Goal: Use online tool/utility: Utilize a website feature to perform a specific function

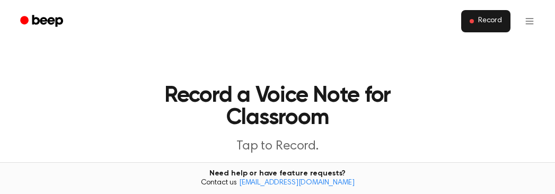
click at [486, 21] on span "Record" at bounding box center [490, 21] width 24 height 10
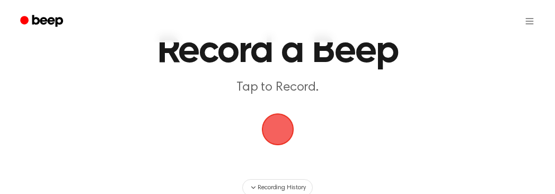
scroll to position [53, 0]
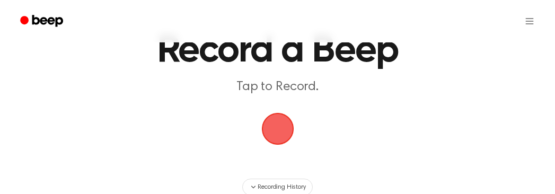
click at [280, 129] on span "button" at bounding box center [278, 129] width 30 height 30
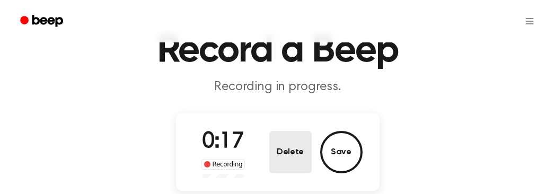
click at [277, 153] on button "Delete" at bounding box center [290, 152] width 42 height 42
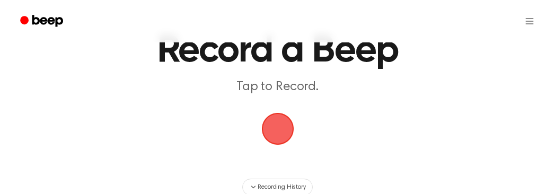
click at [271, 125] on span "button" at bounding box center [278, 129] width 30 height 30
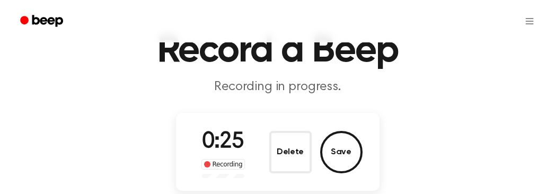
click at [291, 155] on button "Delete" at bounding box center [290, 152] width 42 height 42
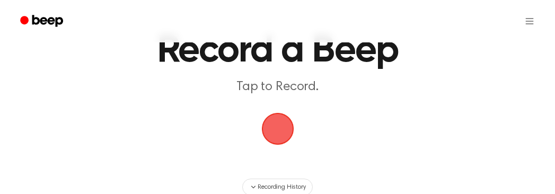
click at [291, 133] on span "button" at bounding box center [277, 129] width 32 height 32
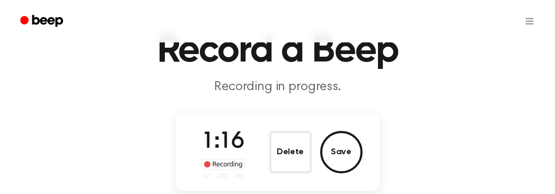
click at [299, 150] on button "Delete" at bounding box center [290, 152] width 42 height 42
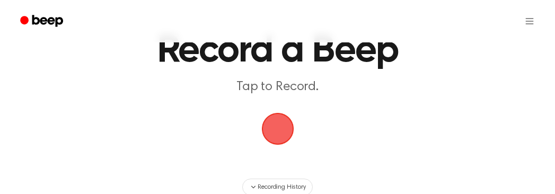
click at [292, 114] on span "button" at bounding box center [278, 129] width 30 height 30
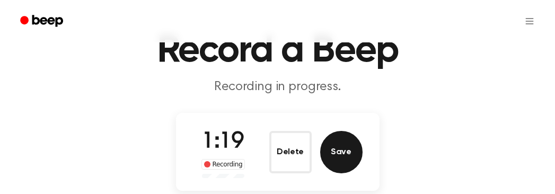
click at [345, 152] on button "Save" at bounding box center [341, 152] width 42 height 42
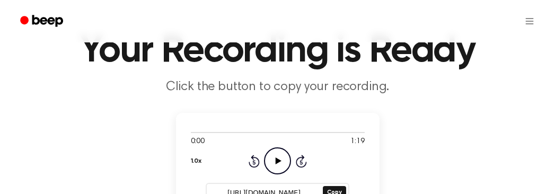
click at [287, 162] on icon "Play Audio" at bounding box center [277, 160] width 27 height 27
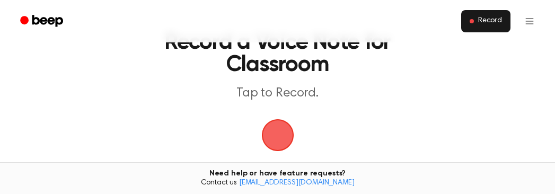
scroll to position [53, 0]
click at [496, 18] on span "Record" at bounding box center [490, 21] width 24 height 10
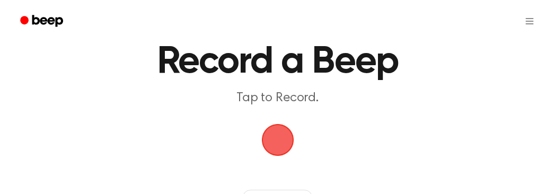
scroll to position [53, 0]
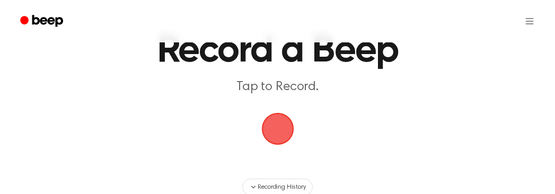
click at [280, 135] on span "button" at bounding box center [278, 129] width 30 height 30
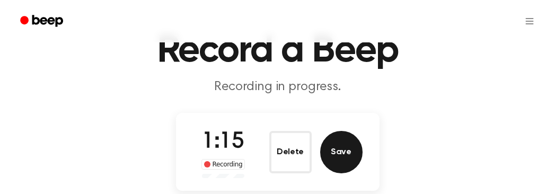
click at [348, 155] on button "Save" at bounding box center [341, 152] width 42 height 42
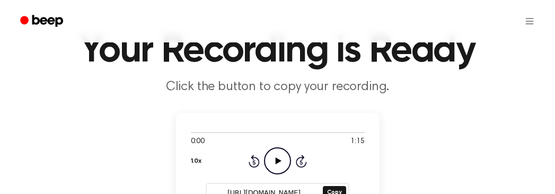
click at [281, 161] on icon "Play Audio" at bounding box center [277, 160] width 27 height 27
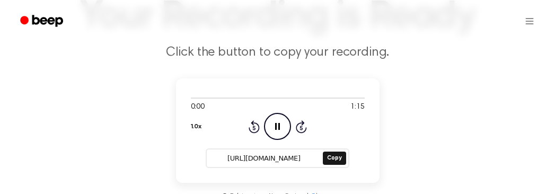
scroll to position [106, 0]
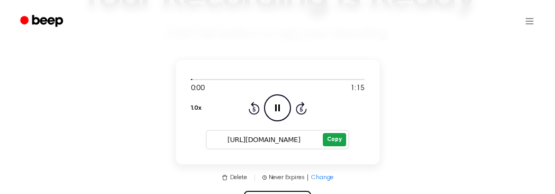
click at [339, 138] on button "Copy" at bounding box center [334, 139] width 23 height 13
click at [333, 141] on button "Copy" at bounding box center [334, 139] width 23 height 13
